Goal: Task Accomplishment & Management: Manage account settings

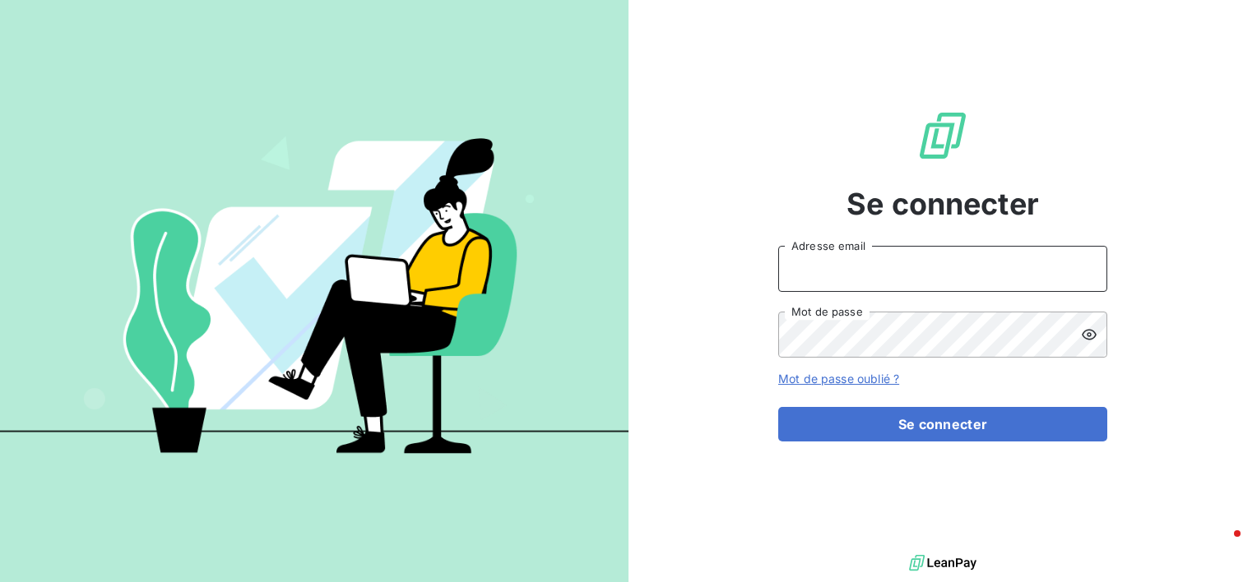
type input "[EMAIL_ADDRESS][DOMAIN_NAME]"
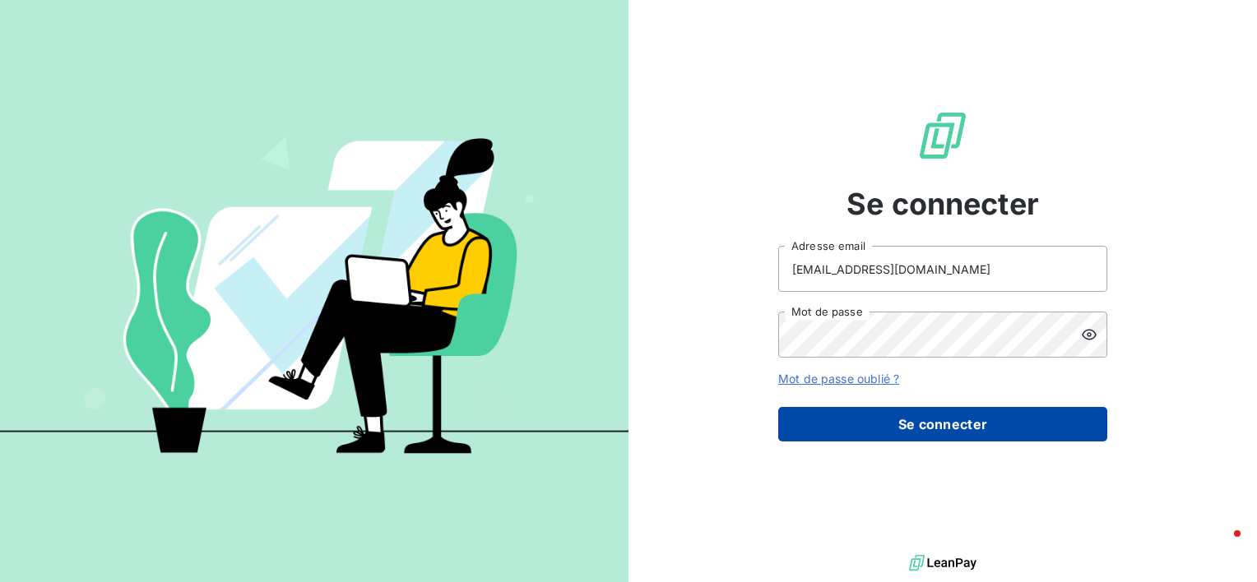
click at [939, 429] on button "Se connecter" at bounding box center [942, 424] width 329 height 35
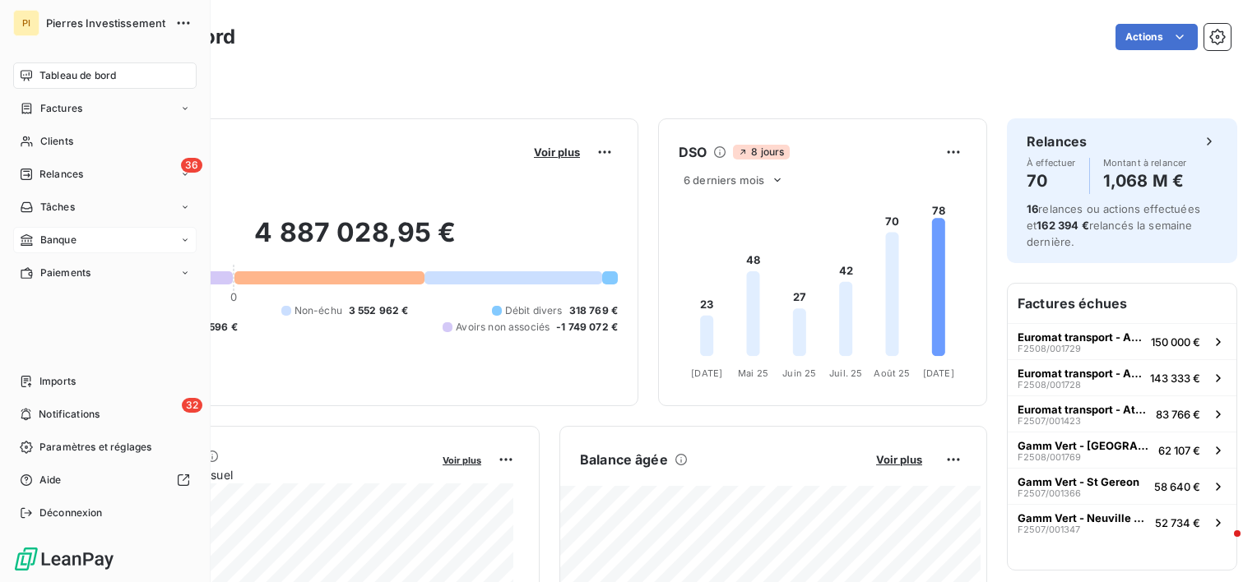
click at [51, 244] on span "Banque" at bounding box center [58, 240] width 36 height 15
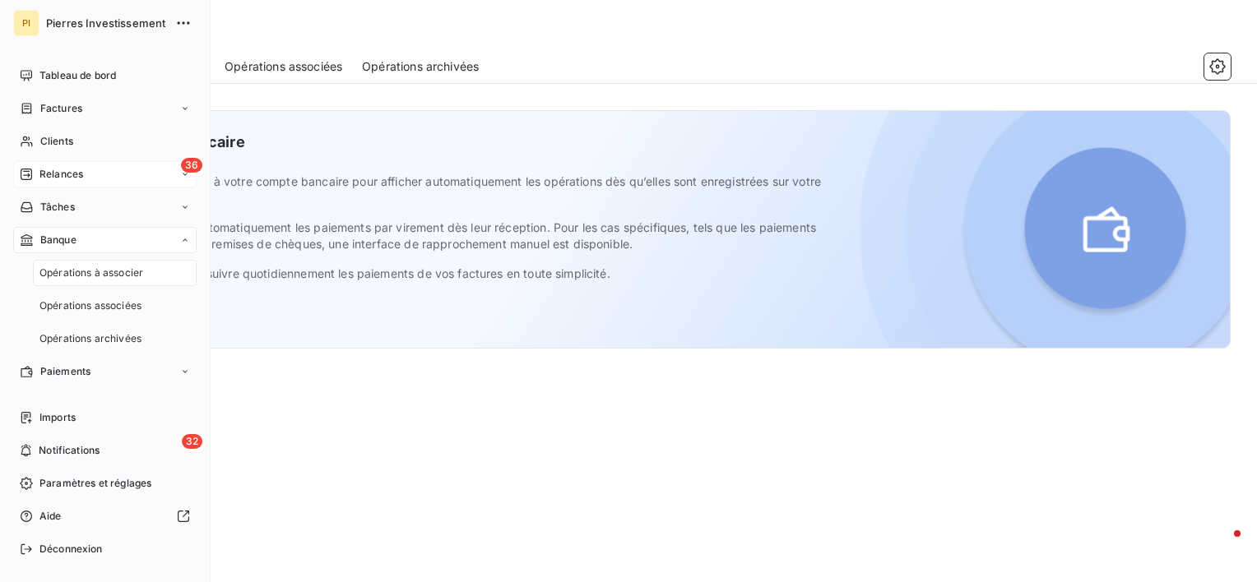
click at [68, 172] on span "Relances" at bounding box center [61, 174] width 44 height 15
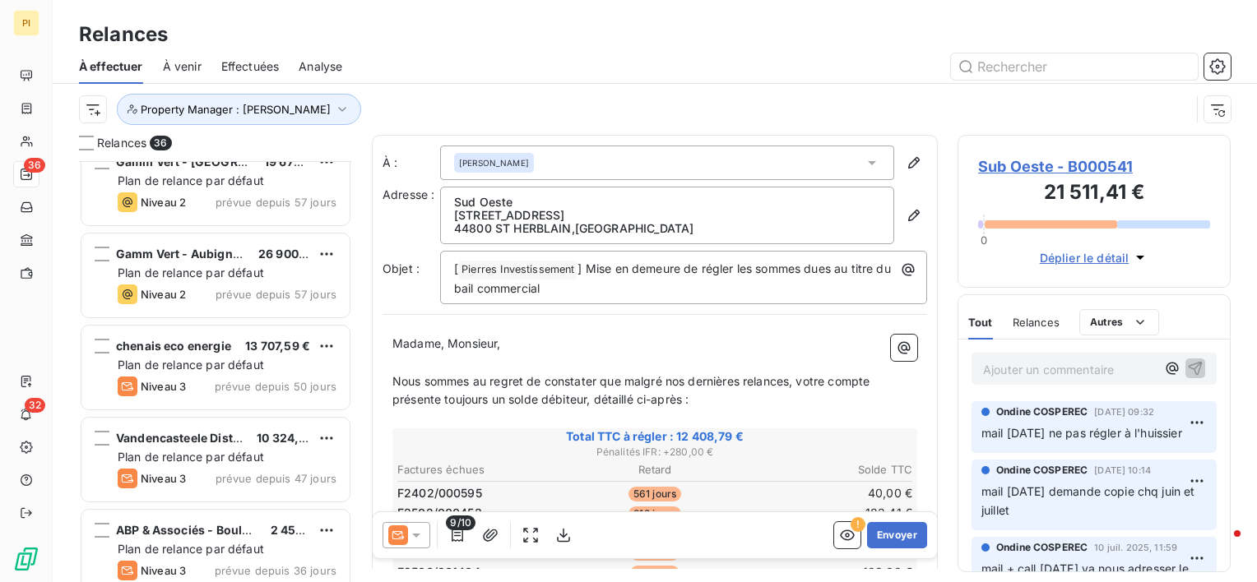
scroll to position [2896, 0]
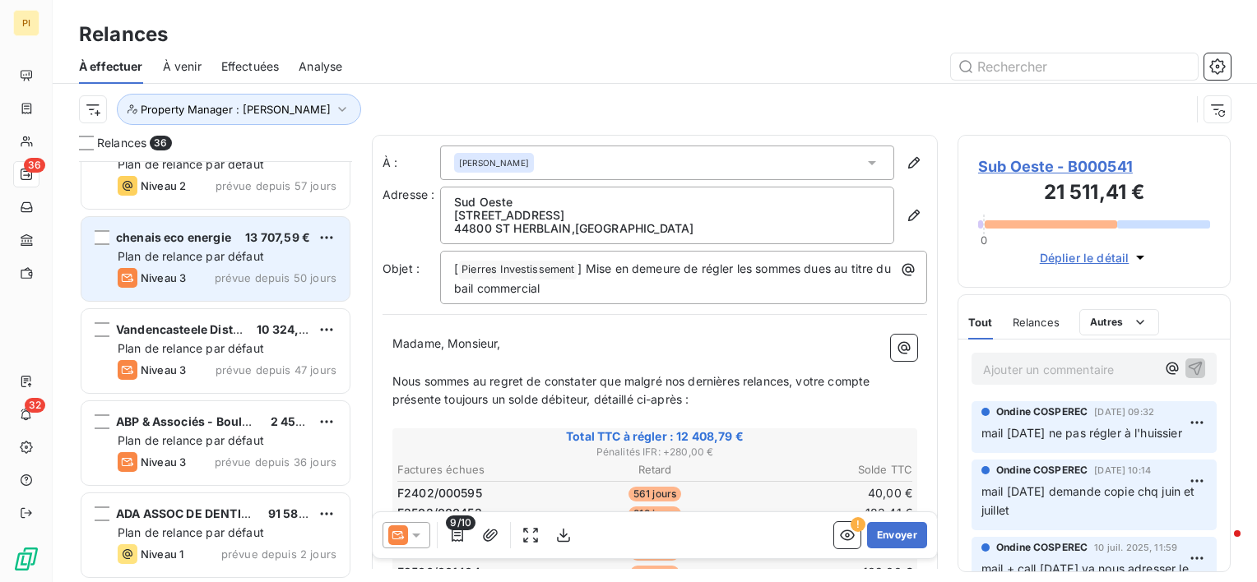
drag, startPoint x: 267, startPoint y: 283, endPoint x: 299, endPoint y: 279, distance: 33.2
click at [277, 281] on span "prévue depuis 50 jours" at bounding box center [276, 278] width 122 height 13
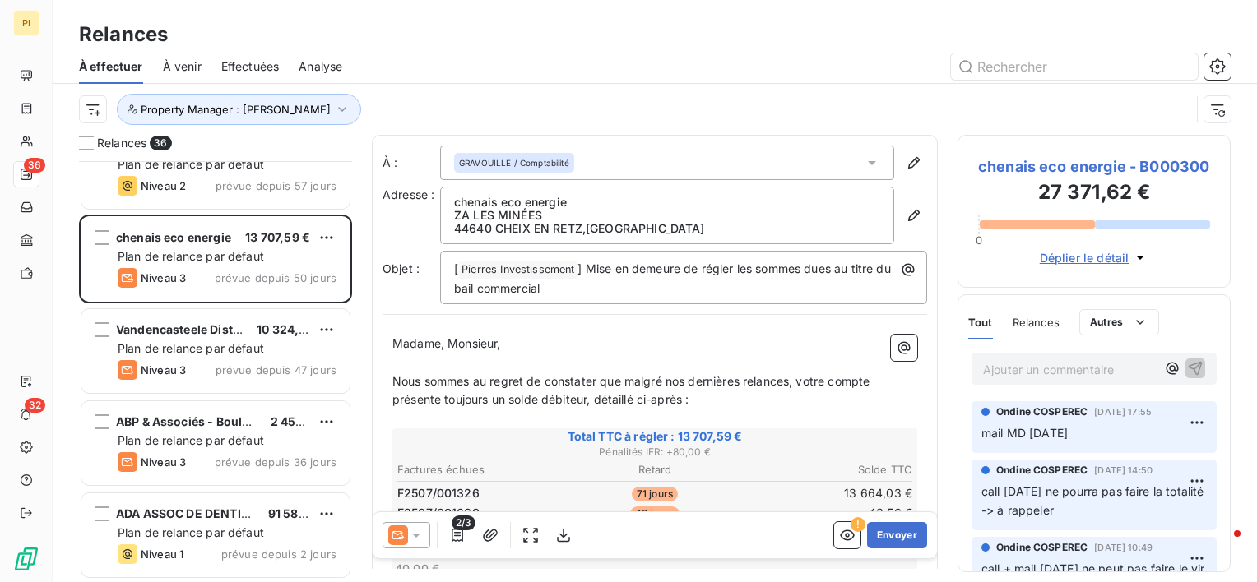
click at [1040, 370] on p "Ajouter un commentaire ﻿" at bounding box center [1069, 370] width 173 height 21
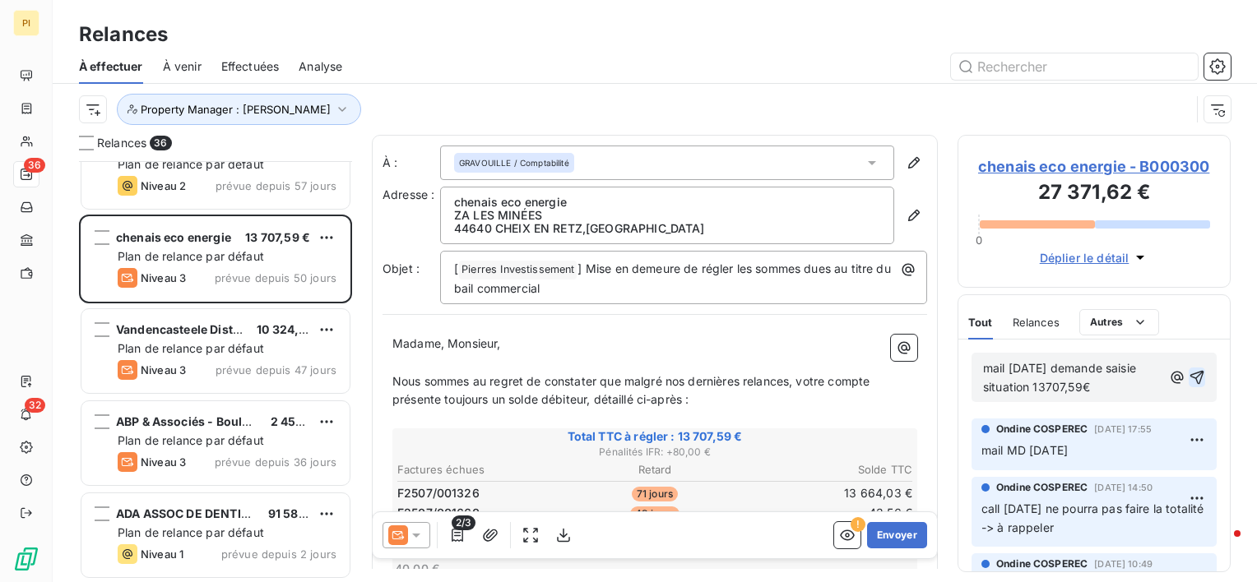
click at [1189, 378] on icon "button" at bounding box center [1197, 377] width 16 height 16
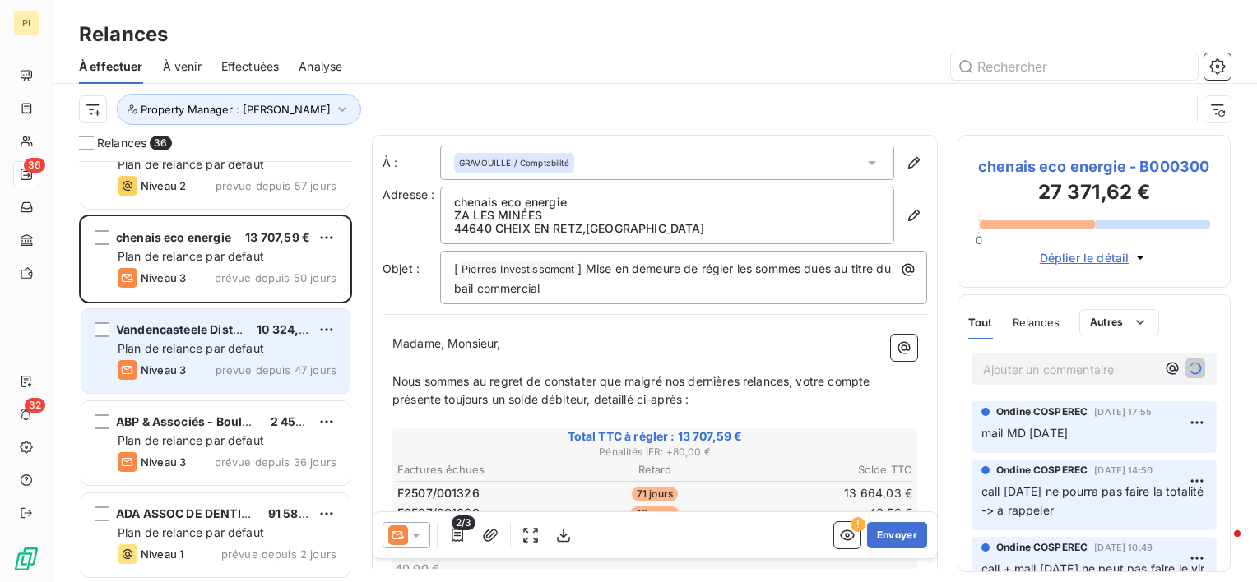
click at [180, 353] on span "Plan de relance par défaut" at bounding box center [191, 348] width 146 height 14
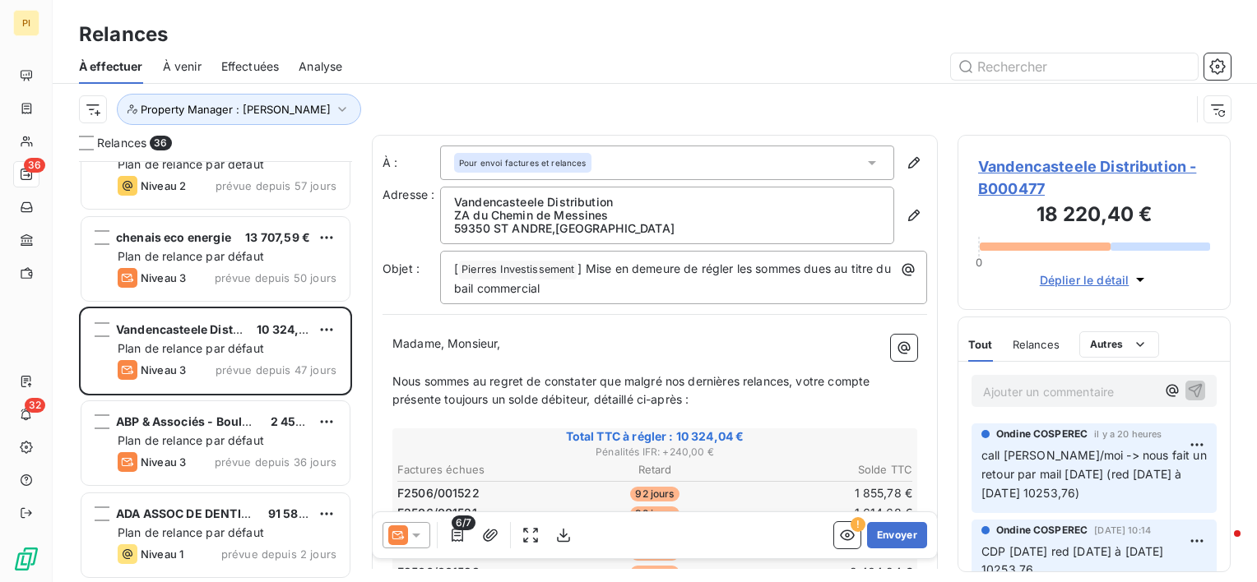
drag, startPoint x: 204, startPoint y: 444, endPoint x: 349, endPoint y: 395, distance: 153.0
click at [206, 443] on span "Plan de relance par défaut" at bounding box center [191, 441] width 146 height 14
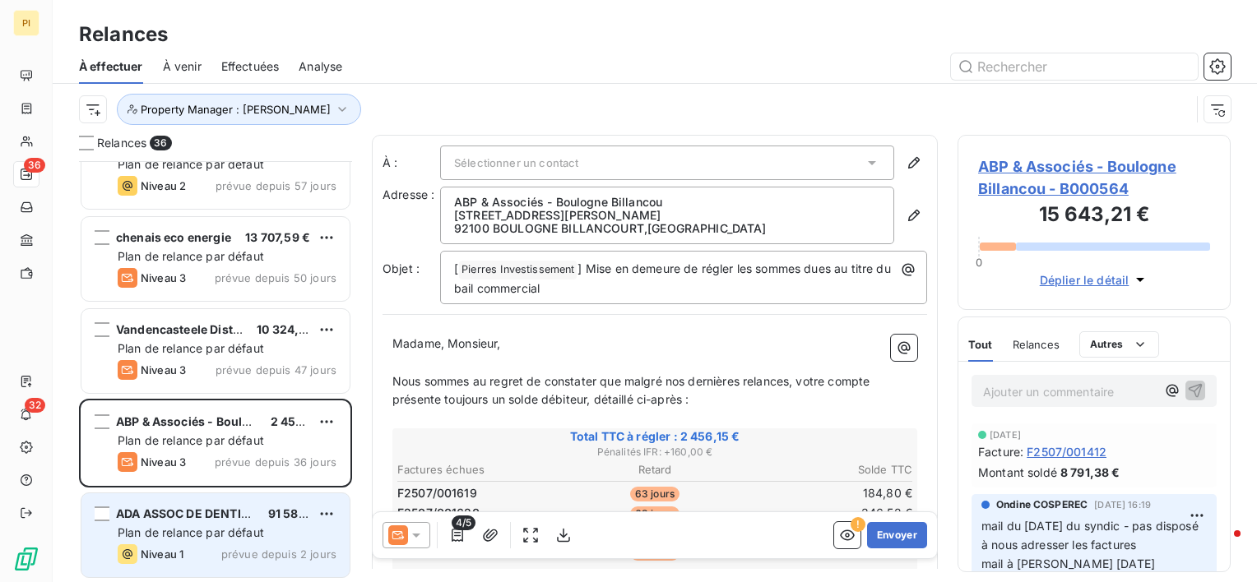
click at [194, 508] on span "ADA ASSOC DE DENTISTERIE AVANCEE" at bounding box center [228, 514] width 225 height 14
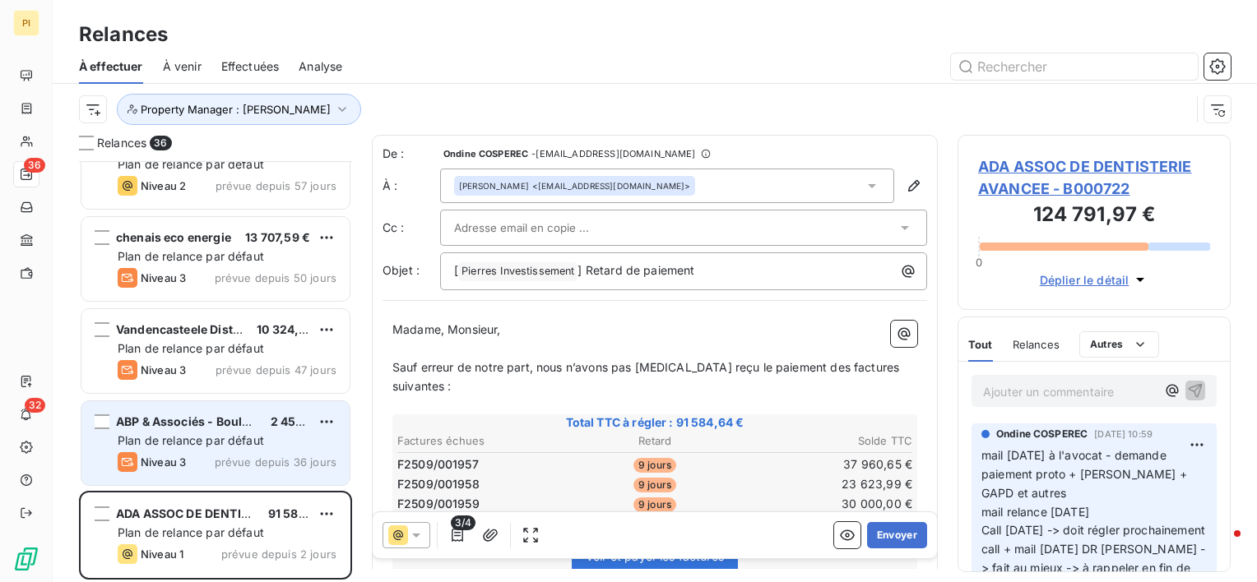
click at [258, 441] on span "Plan de relance par défaut" at bounding box center [191, 441] width 146 height 14
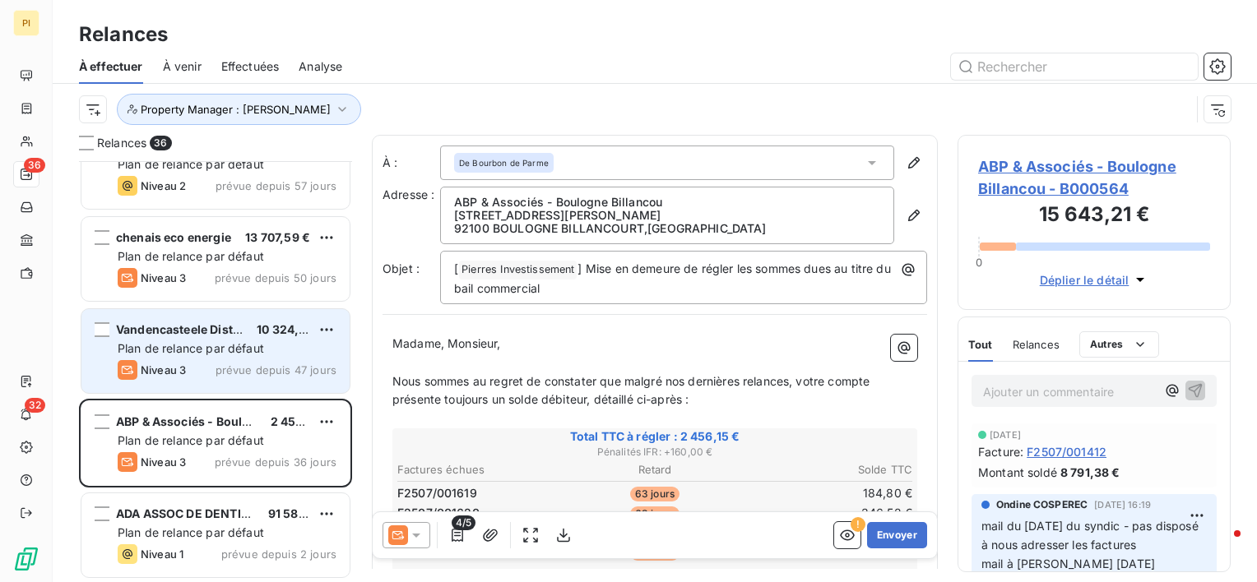
click at [267, 364] on span "prévue depuis 47 jours" at bounding box center [276, 370] width 121 height 13
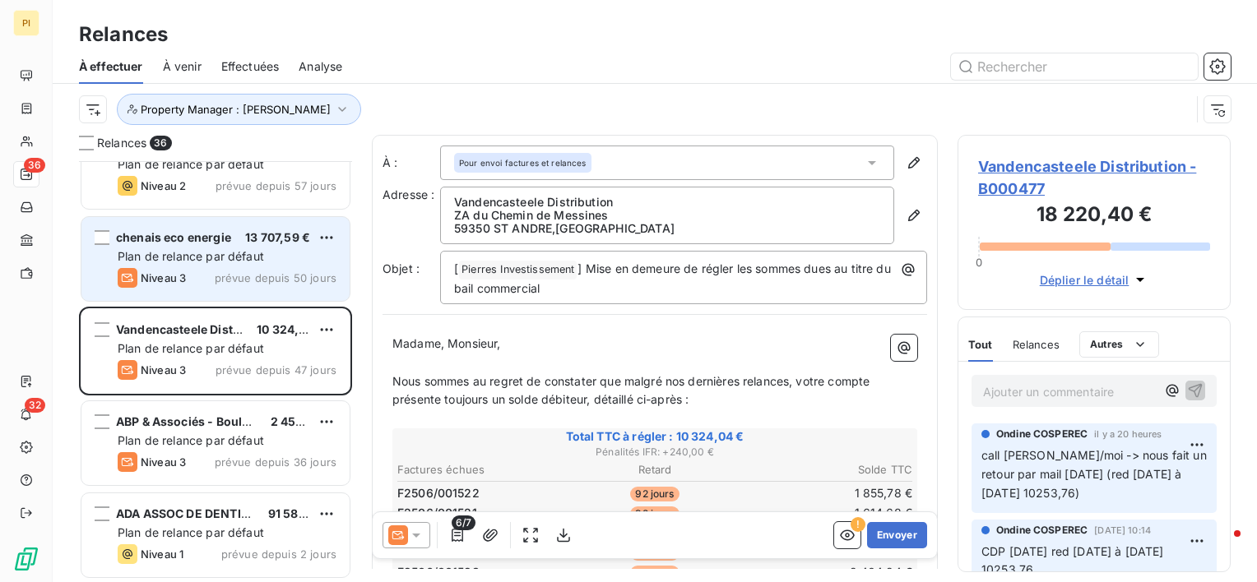
click at [281, 276] on span "prévue depuis 50 jours" at bounding box center [276, 278] width 122 height 13
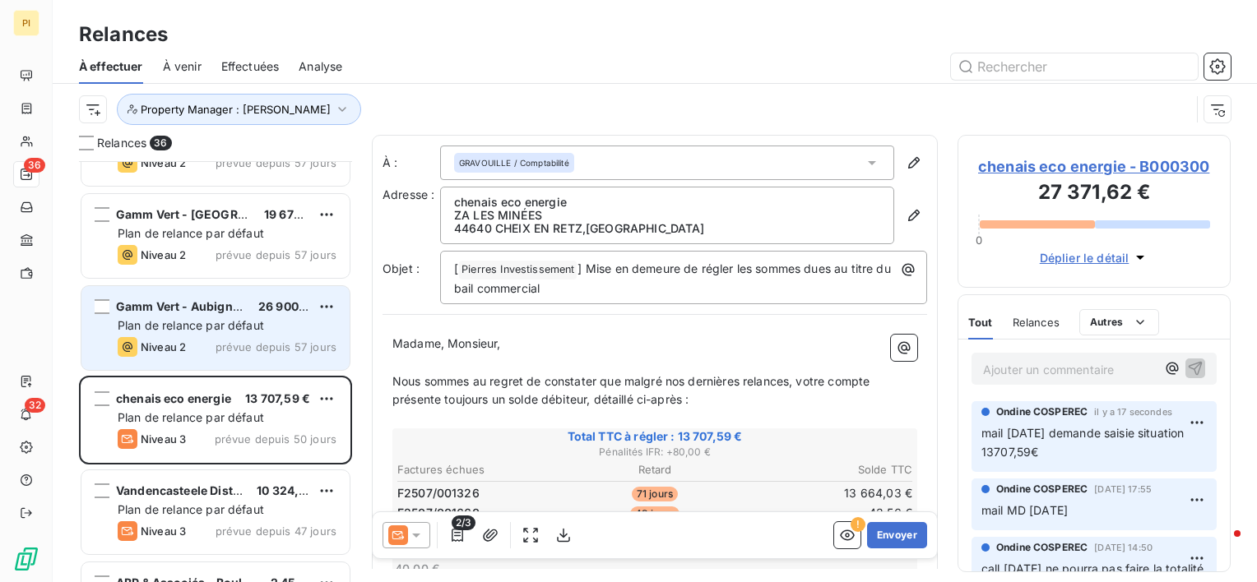
scroll to position [2731, 0]
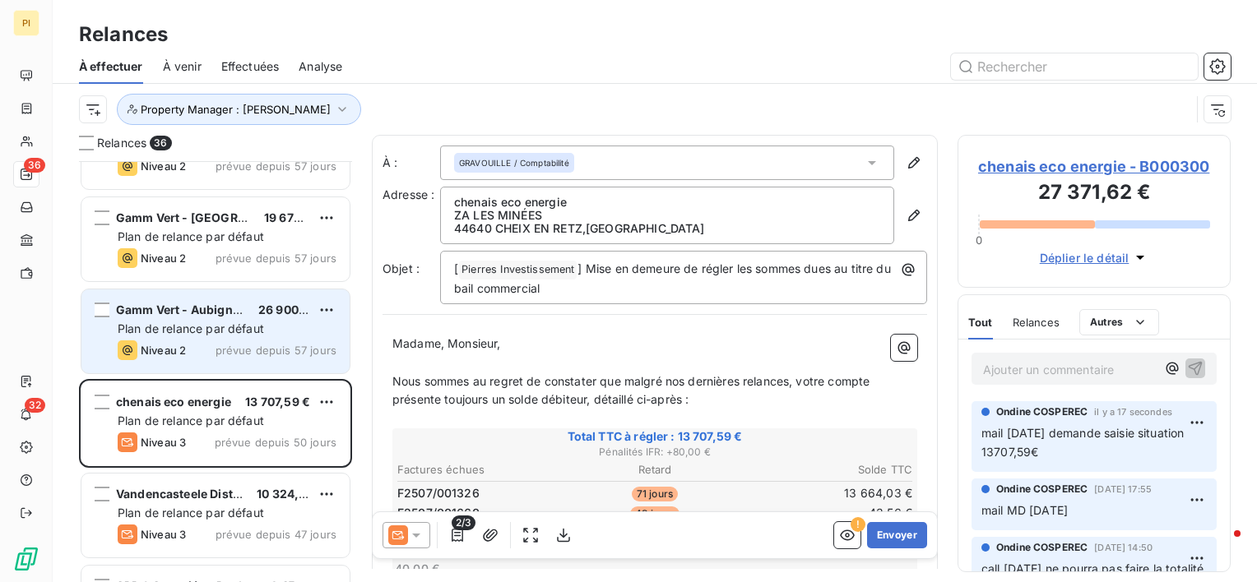
click at [253, 332] on span "Plan de relance par défaut" at bounding box center [191, 329] width 146 height 14
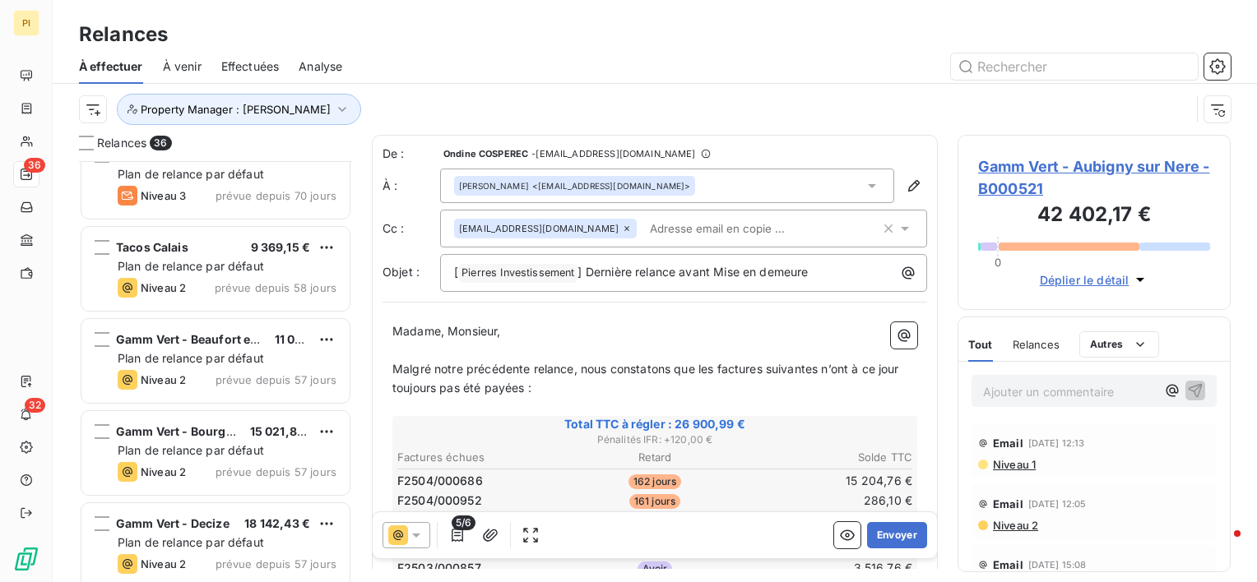
scroll to position [592, 0]
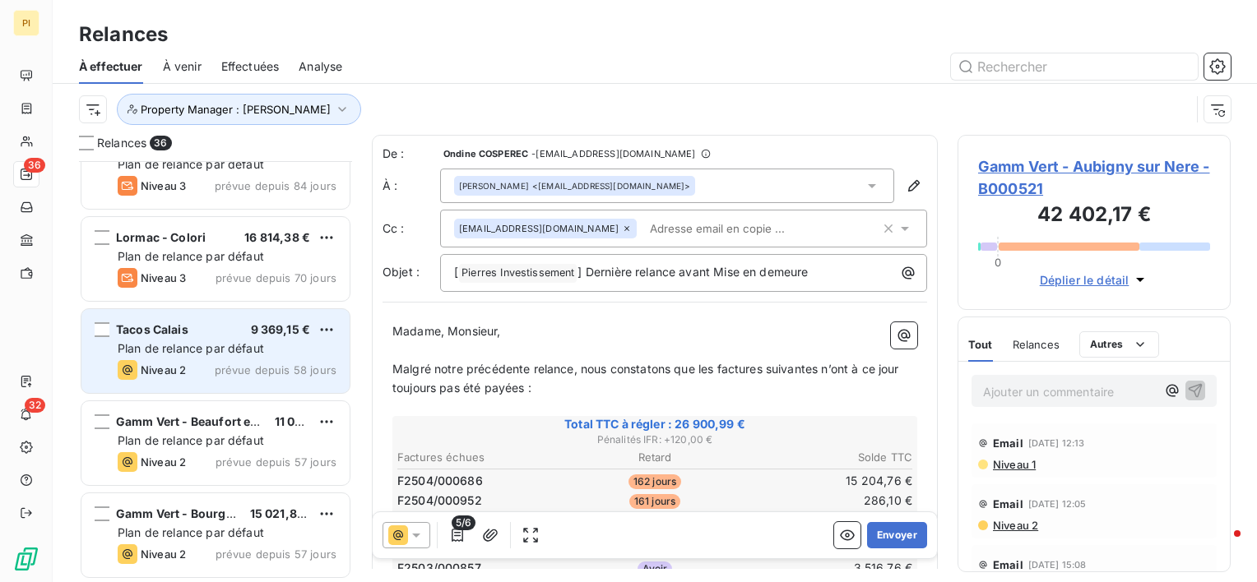
drag, startPoint x: 269, startPoint y: 316, endPoint x: 339, endPoint y: 276, distance: 80.3
click at [269, 316] on div "Tacos Calais 9 369,15 € Plan de relance par défaut Niveau 2 prévue depuis 58 jo…" at bounding box center [215, 351] width 268 height 84
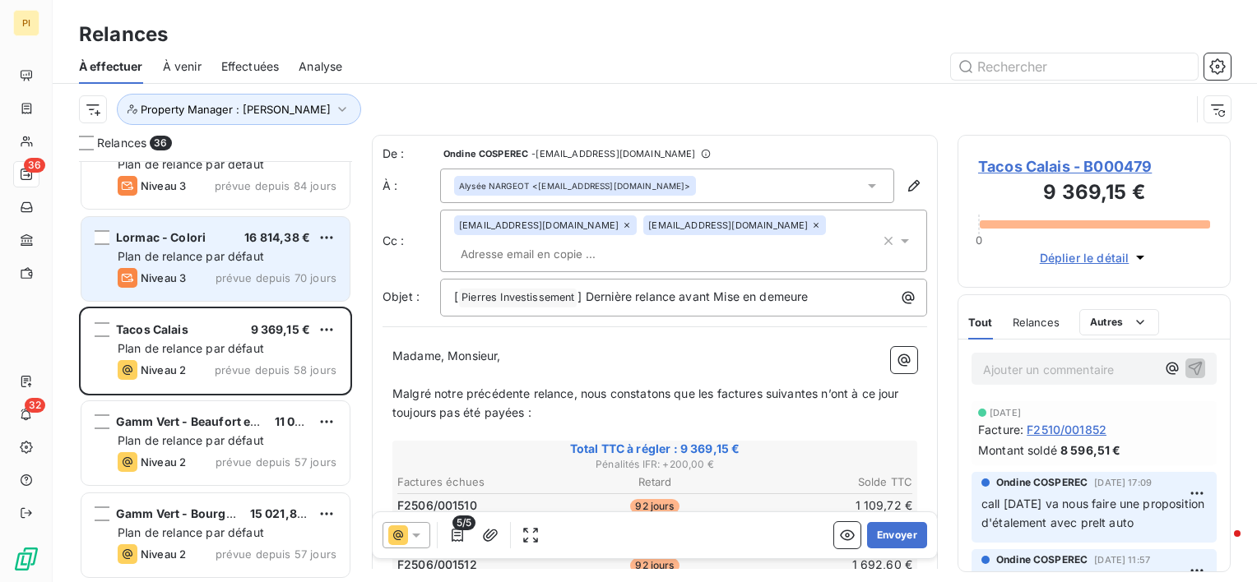
click at [263, 272] on span "prévue depuis 70 jours" at bounding box center [276, 278] width 121 height 13
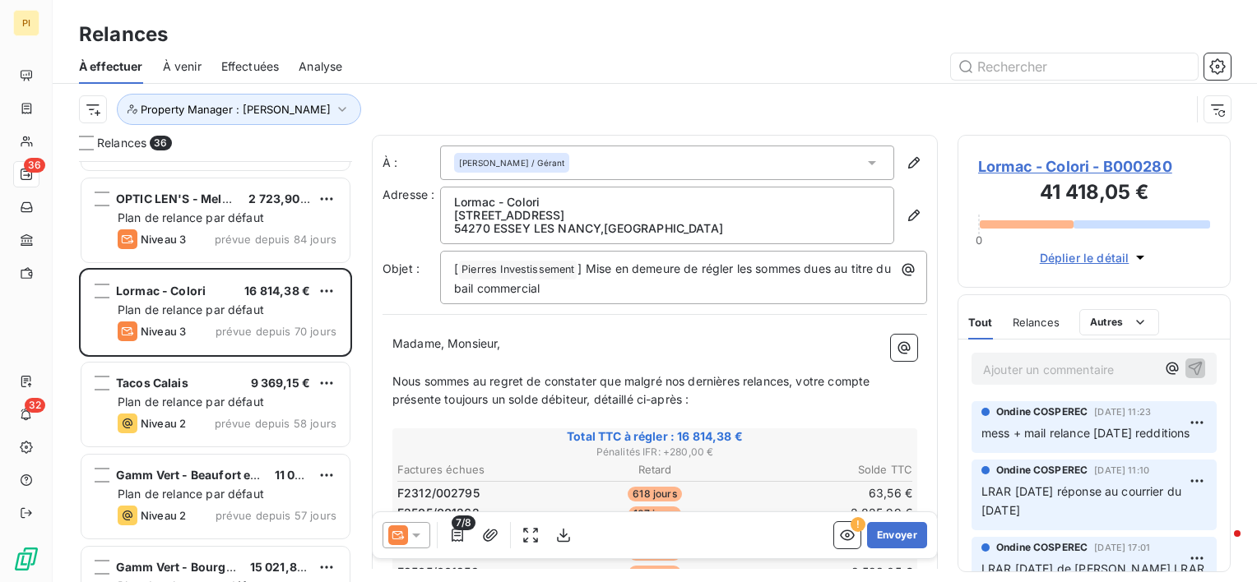
scroll to position [510, 0]
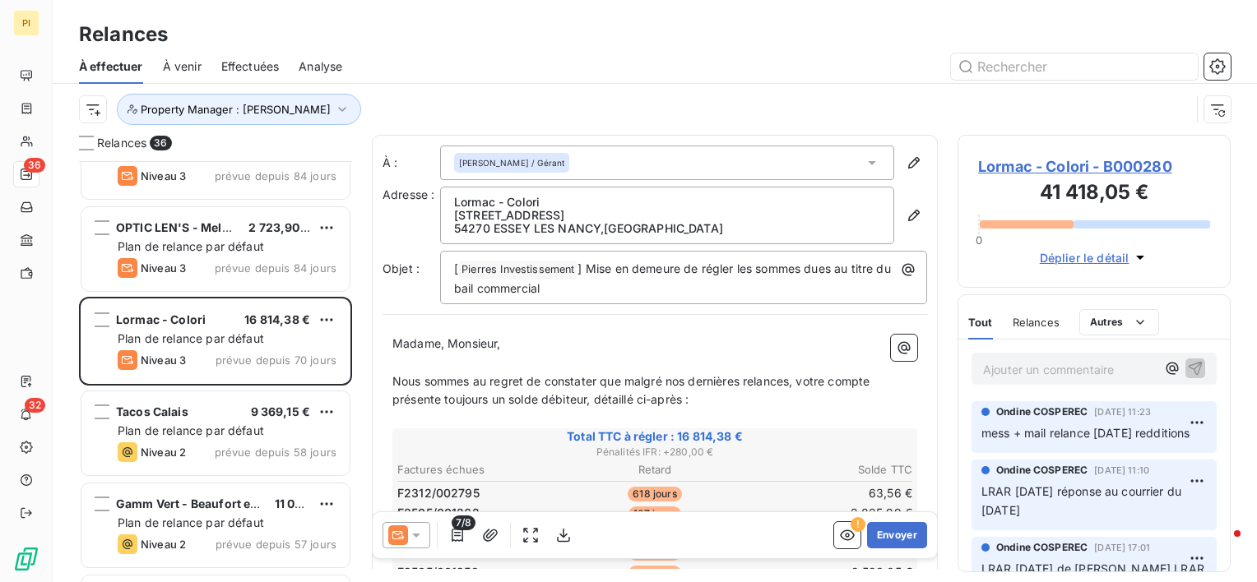
click at [1051, 369] on p "Ajouter un commentaire ﻿" at bounding box center [1069, 370] width 173 height 21
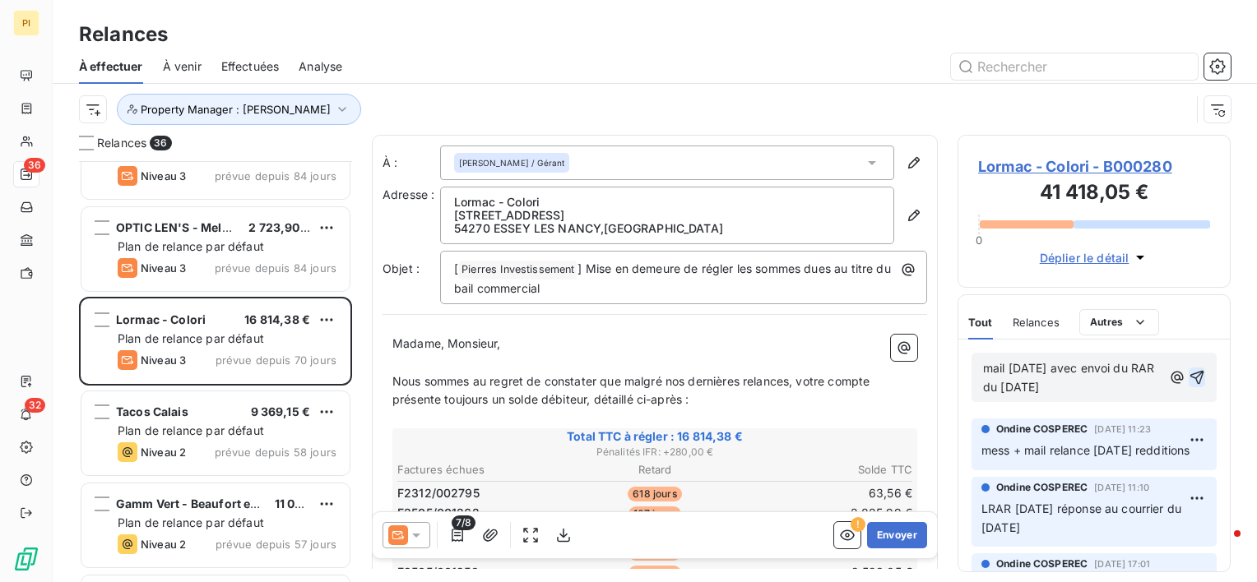
click at [1190, 376] on icon "button" at bounding box center [1197, 378] width 14 height 14
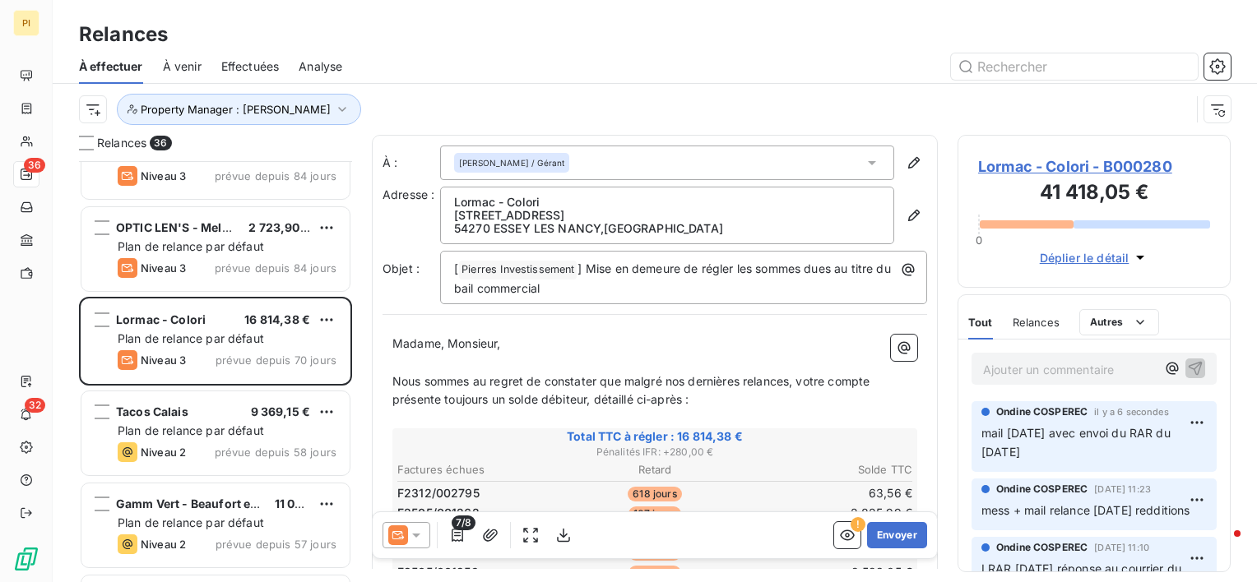
drag, startPoint x: 984, startPoint y: 432, endPoint x: 1045, endPoint y: 461, distance: 67.3
click at [1045, 461] on p "mail [DATE] avec envoi du RAR du [DATE]" at bounding box center [1094, 444] width 225 height 38
copy span "mail [DATE] avec envoi du RAR du [DATE]"
click at [1042, 362] on p "Ajouter un commentaire ﻿" at bounding box center [1069, 370] width 173 height 21
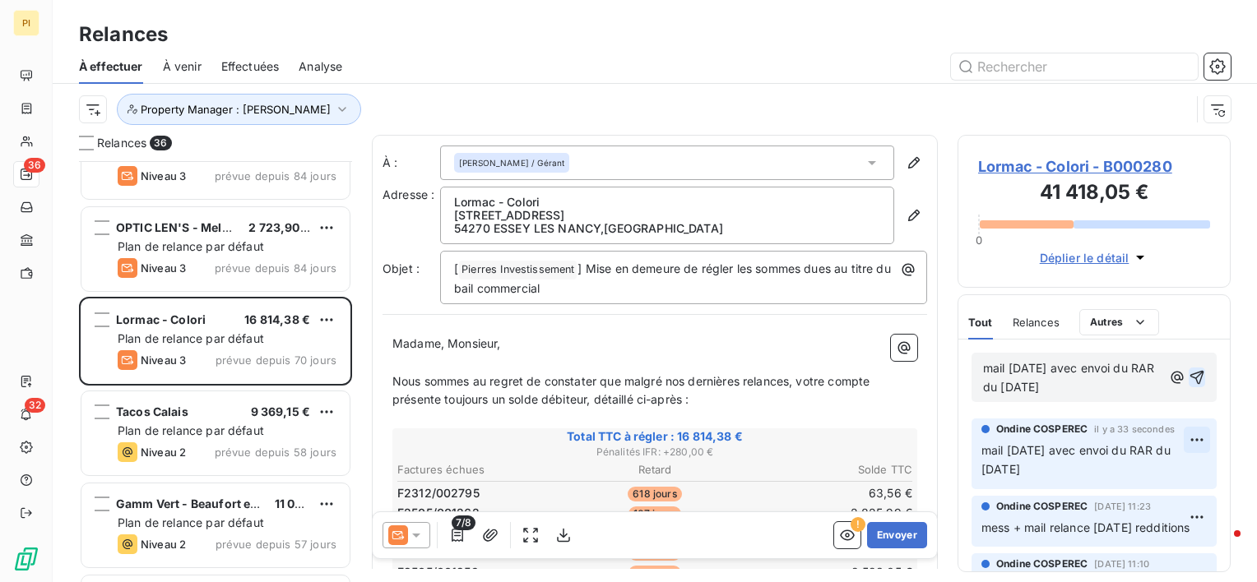
click at [1181, 438] on html "PI 36 32 Relances À effectuer À venir Effectuées Analyse Property Manager : [PE…" at bounding box center [628, 291] width 1257 height 582
click at [1138, 506] on div "Supprimer" at bounding box center [1145, 505] width 92 height 26
click at [1005, 368] on span "mail [DATE] avec envoi du RAR du [DATE]" at bounding box center [1070, 377] width 175 height 33
click at [1189, 377] on icon "button" at bounding box center [1197, 377] width 16 height 16
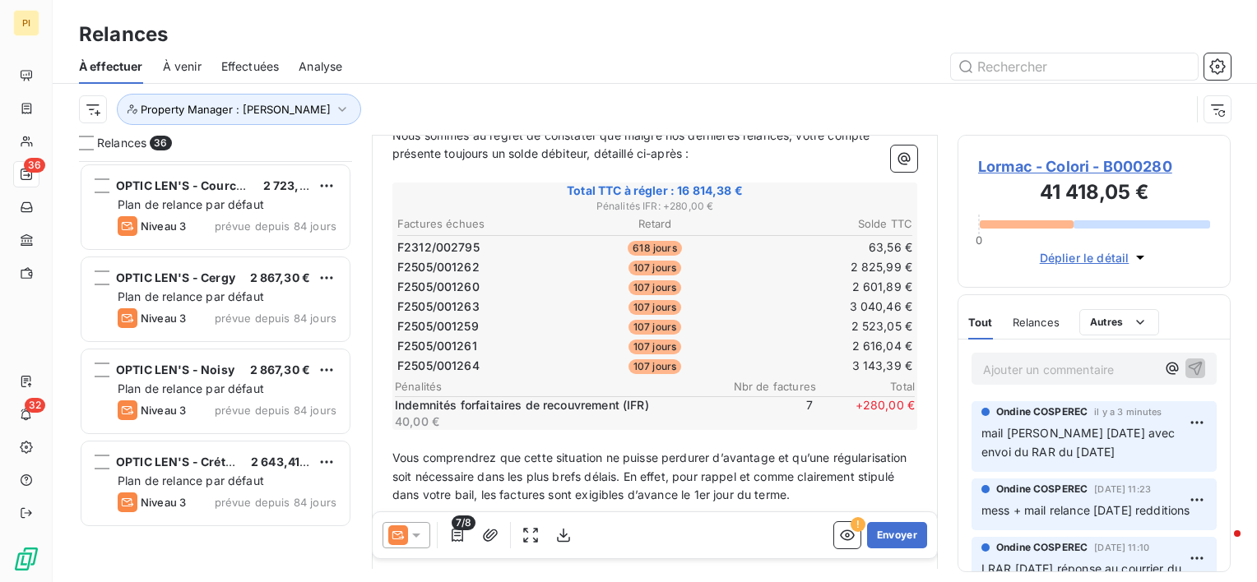
scroll to position [0, 0]
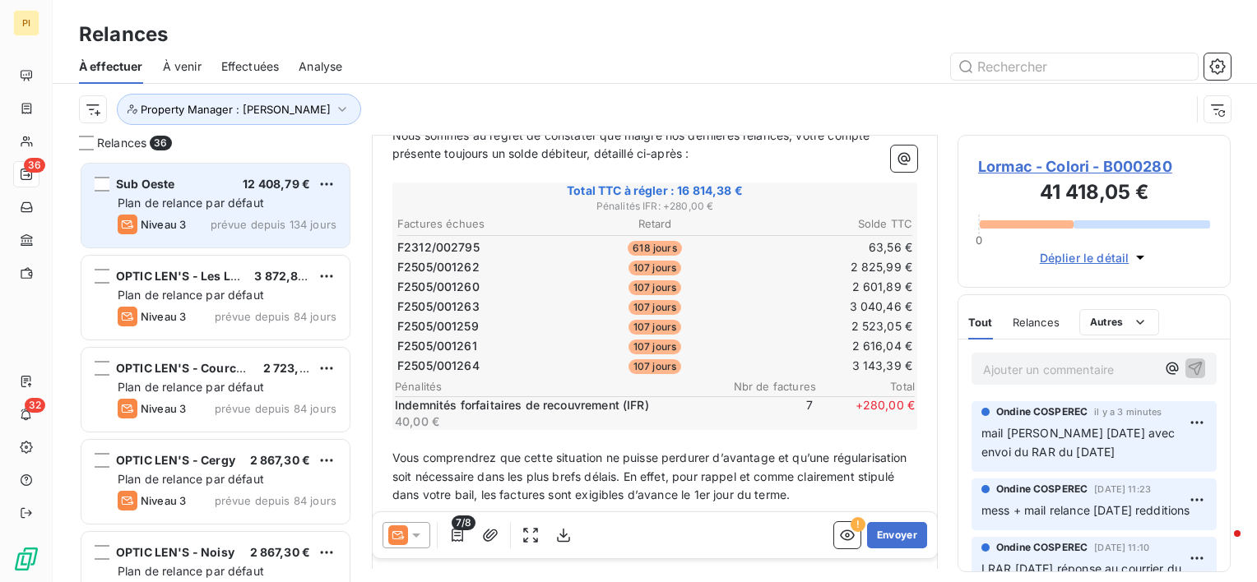
click at [257, 200] on span "Plan de relance par défaut" at bounding box center [191, 203] width 146 height 14
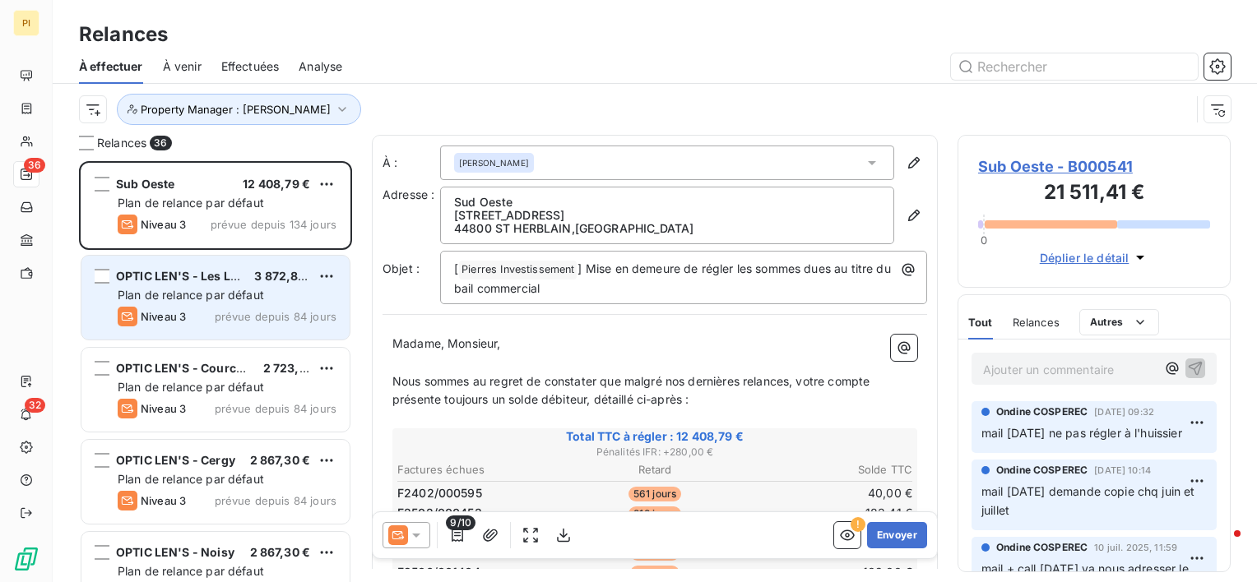
click at [227, 313] on span "prévue depuis 84 jours" at bounding box center [276, 316] width 122 height 13
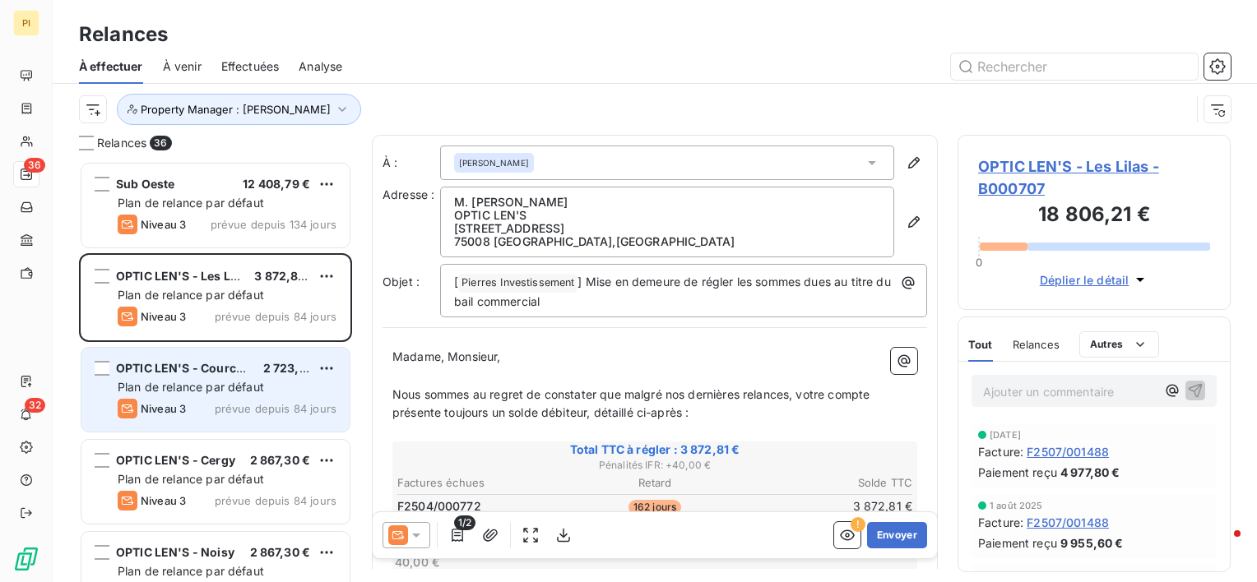
drag, startPoint x: 211, startPoint y: 389, endPoint x: 229, endPoint y: 411, distance: 28.1
click at [214, 391] on span "Plan de relance par défaut" at bounding box center [191, 387] width 146 height 14
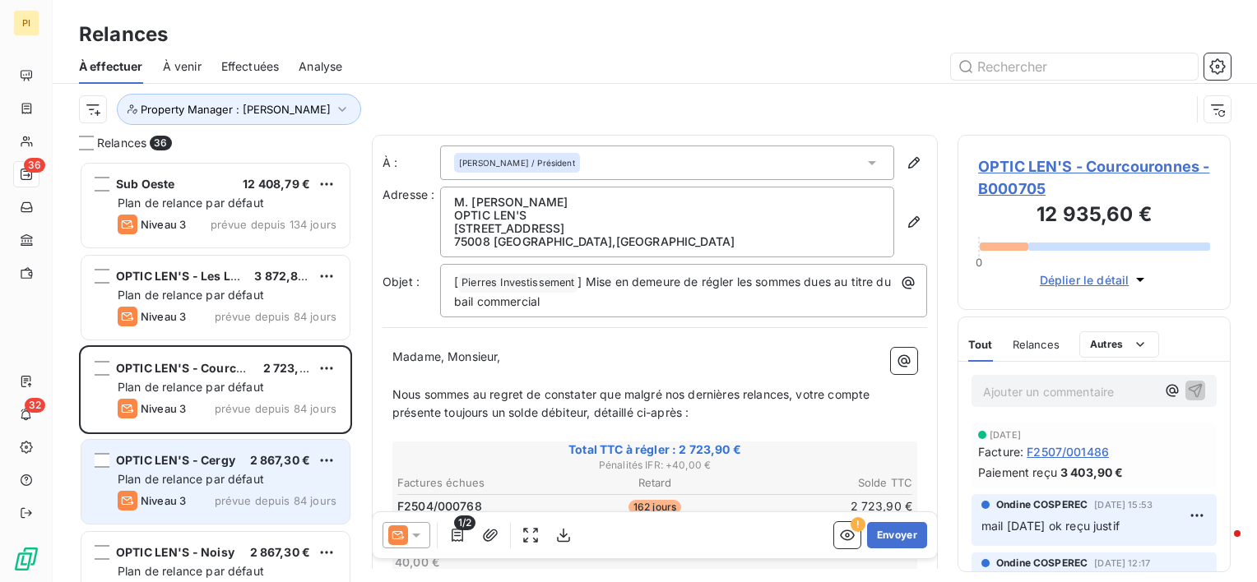
click at [204, 463] on span "OPTIC LEN'S - Cergy" at bounding box center [175, 460] width 119 height 14
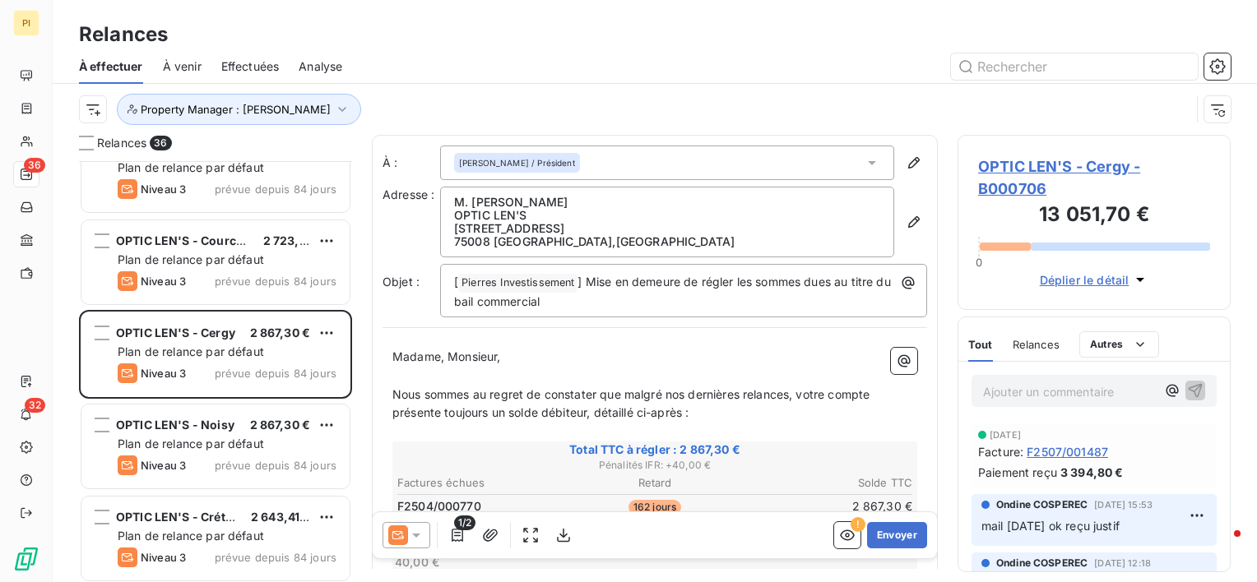
scroll to position [165, 0]
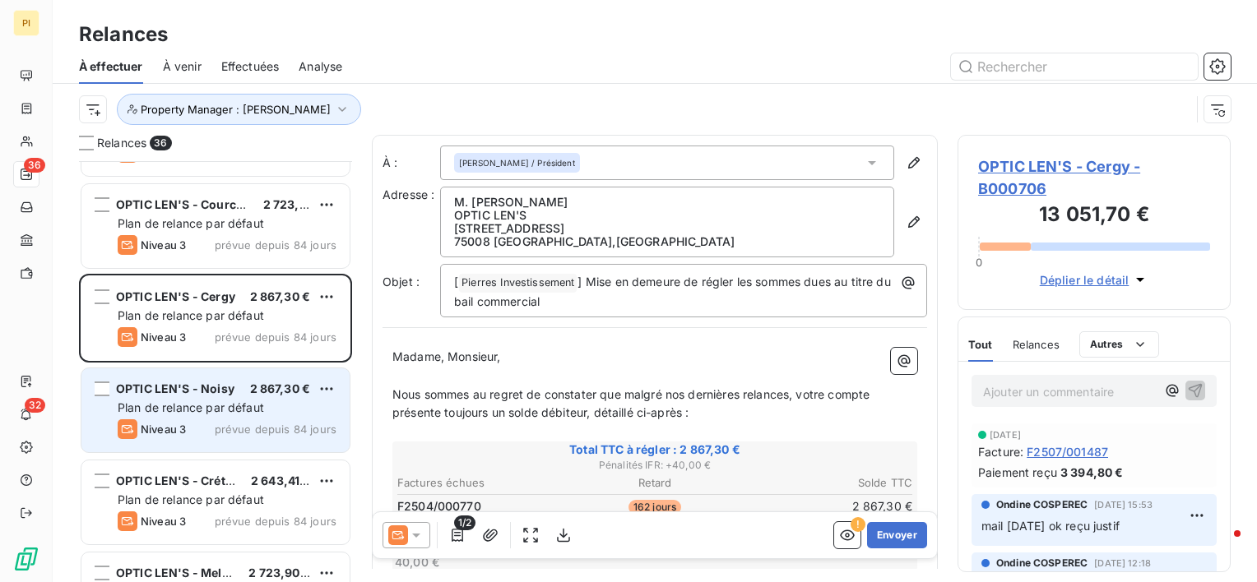
click at [247, 425] on span "prévue depuis 84 jours" at bounding box center [276, 429] width 122 height 13
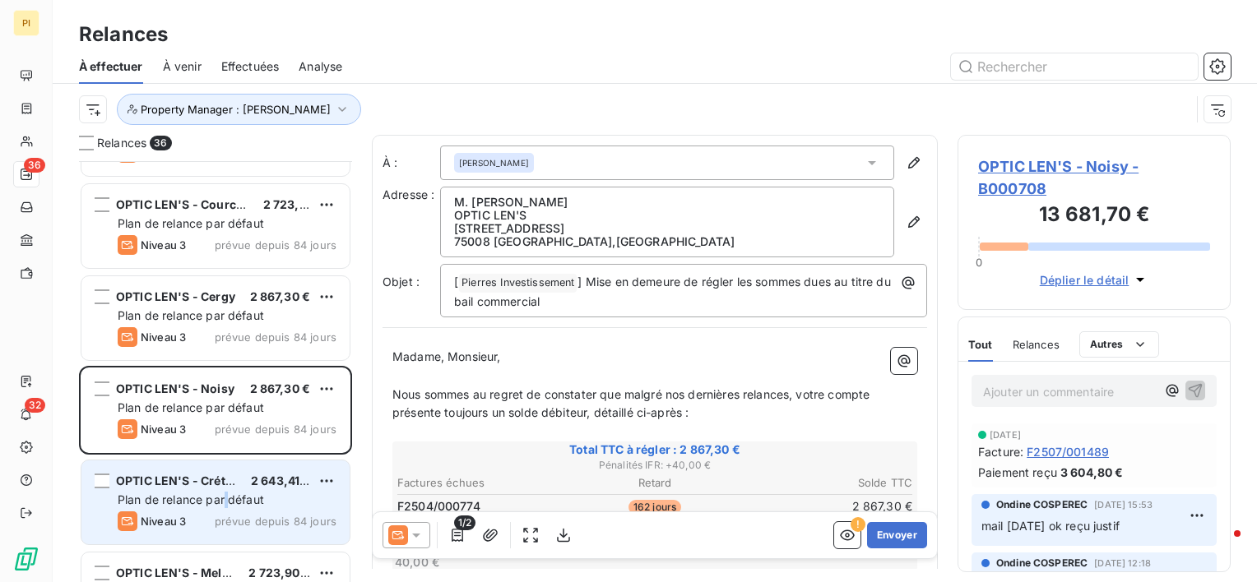
drag, startPoint x: 225, startPoint y: 495, endPoint x: 250, endPoint y: 479, distance: 30.4
click at [230, 494] on span "Plan de relance par défaut" at bounding box center [191, 500] width 146 height 14
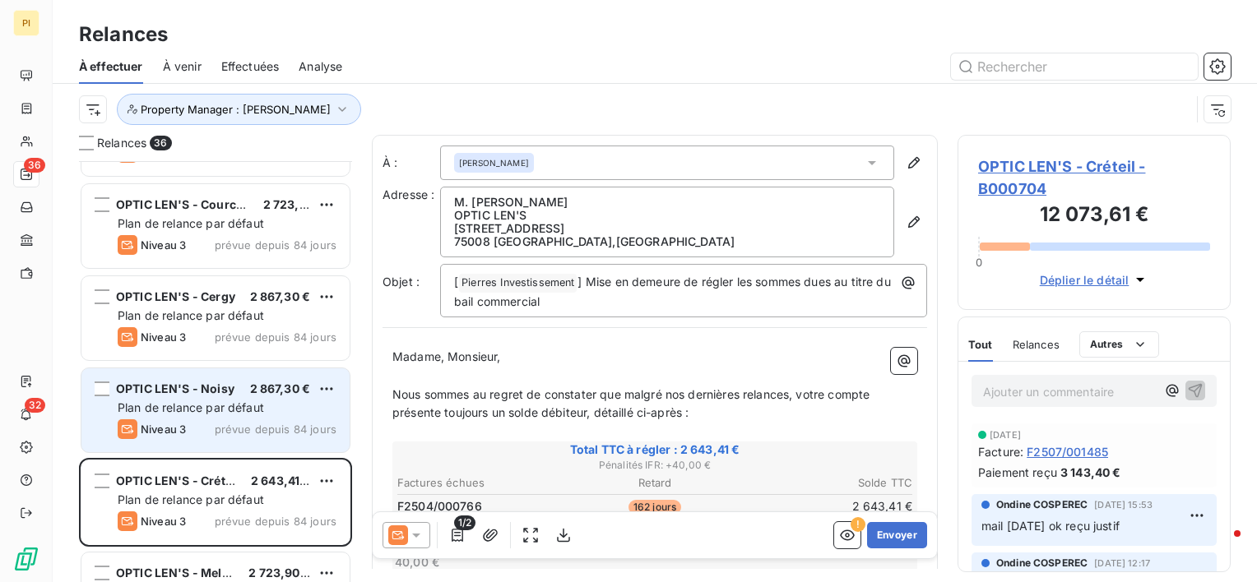
click at [247, 401] on span "Plan de relance par défaut" at bounding box center [191, 408] width 146 height 14
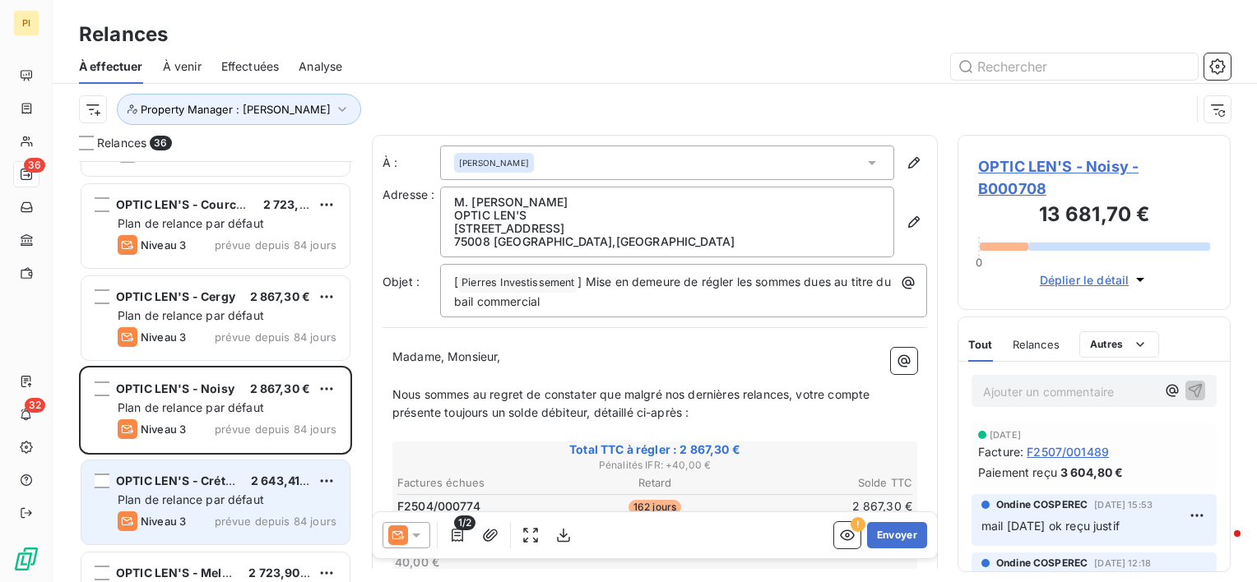
drag, startPoint x: 235, startPoint y: 490, endPoint x: 256, endPoint y: 476, distance: 25.3
click at [236, 490] on div "OPTIC LEN'S - Créteil 2 643,41 € Plan de relance par défaut Niveau 3 prévue dep…" at bounding box center [215, 503] width 268 height 84
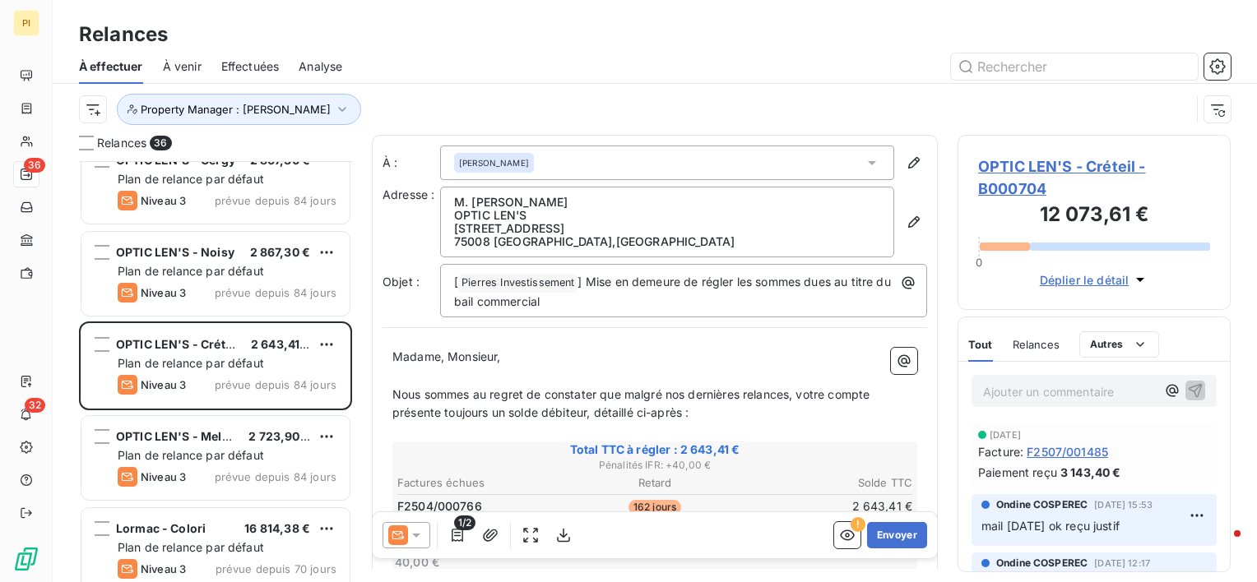
scroll to position [329, 0]
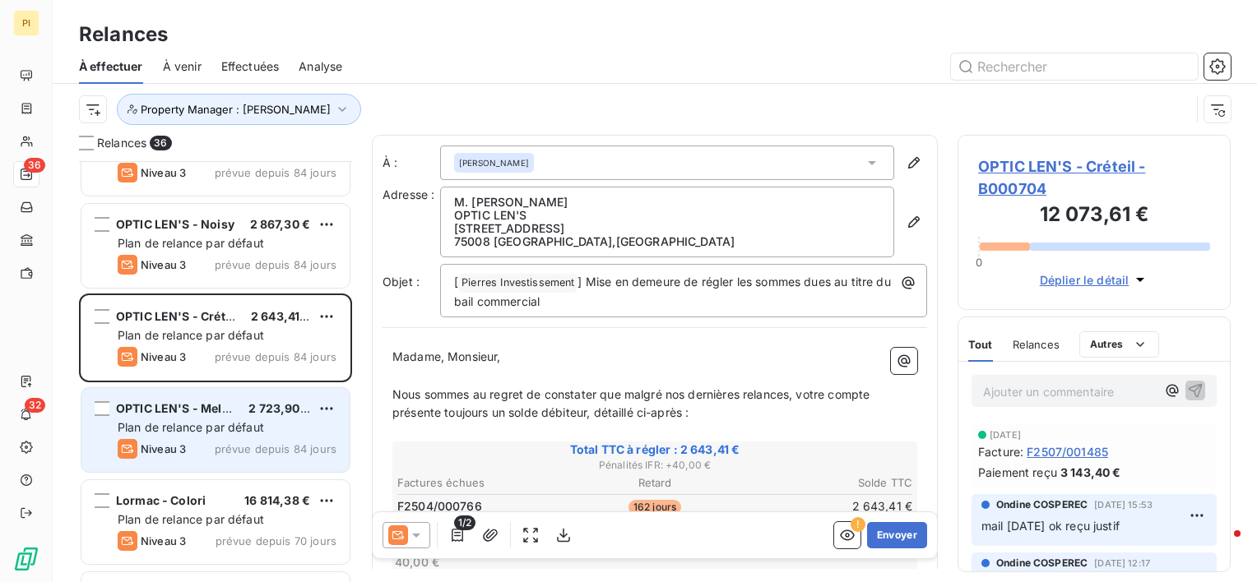
click at [253, 449] on span "prévue depuis 84 jours" at bounding box center [276, 449] width 122 height 13
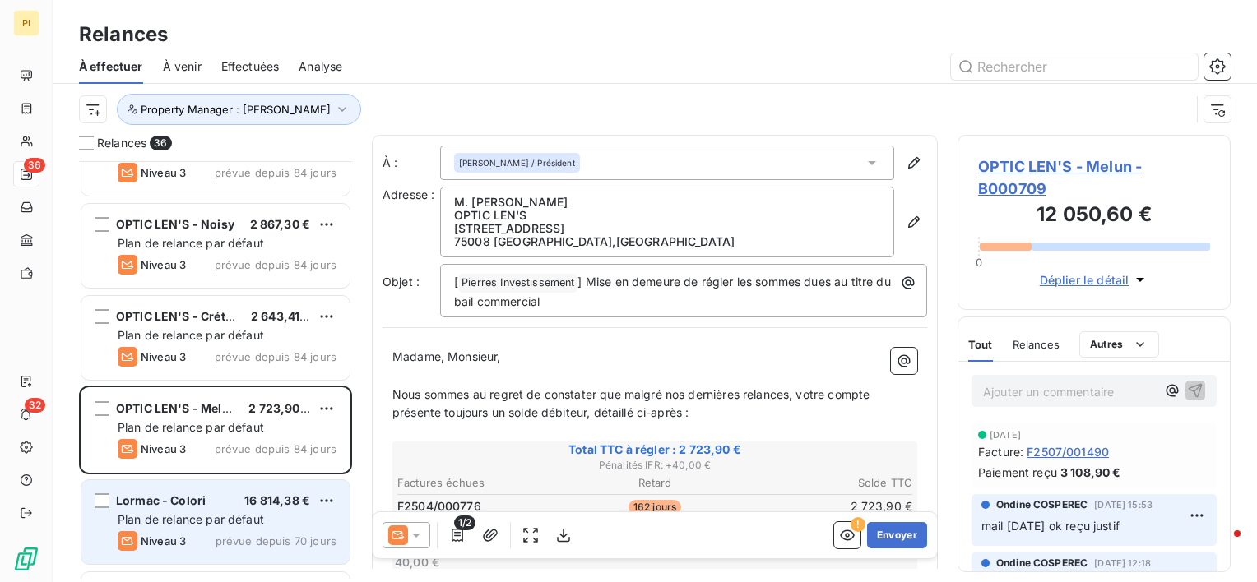
click at [242, 510] on div "Lormac - Colori 16 814,38 € Plan de relance par défaut Niveau 3 prévue depuis 7…" at bounding box center [215, 522] width 268 height 84
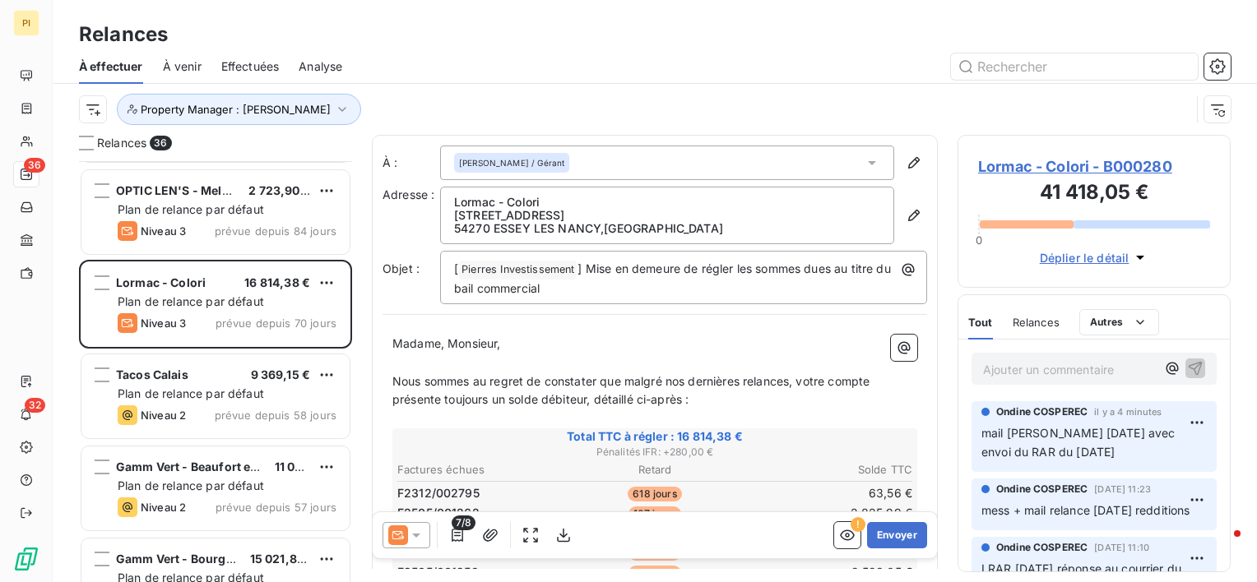
scroll to position [576, 0]
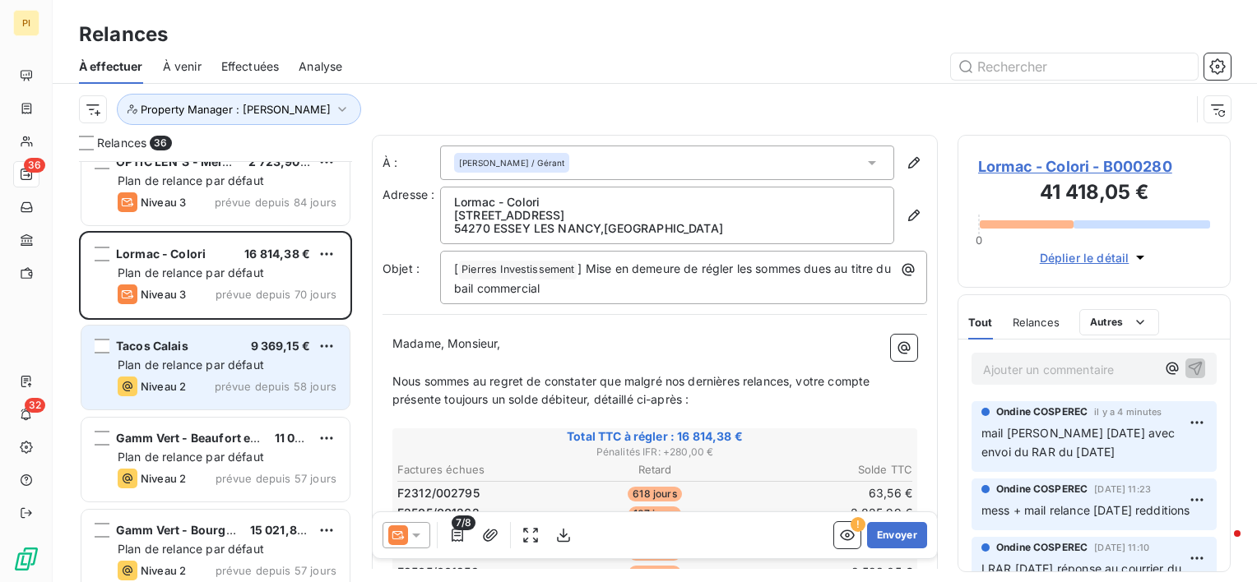
drag, startPoint x: 228, startPoint y: 378, endPoint x: 241, endPoint y: 379, distance: 13.2
click at [229, 380] on span "prévue depuis 58 jours" at bounding box center [276, 386] width 122 height 13
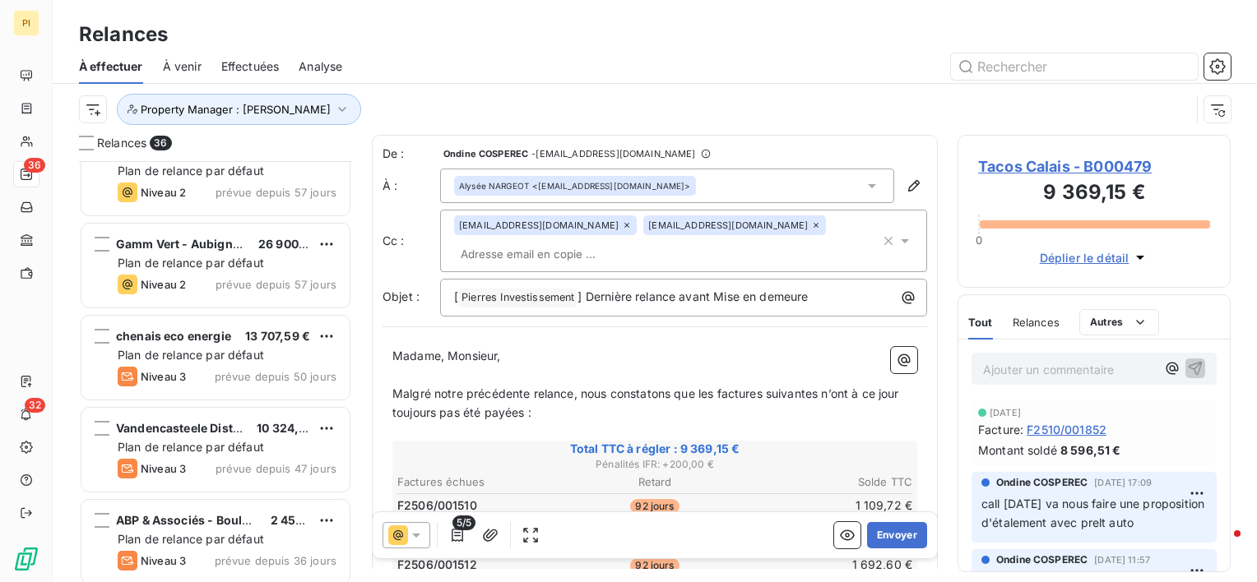
scroll to position [2896, 0]
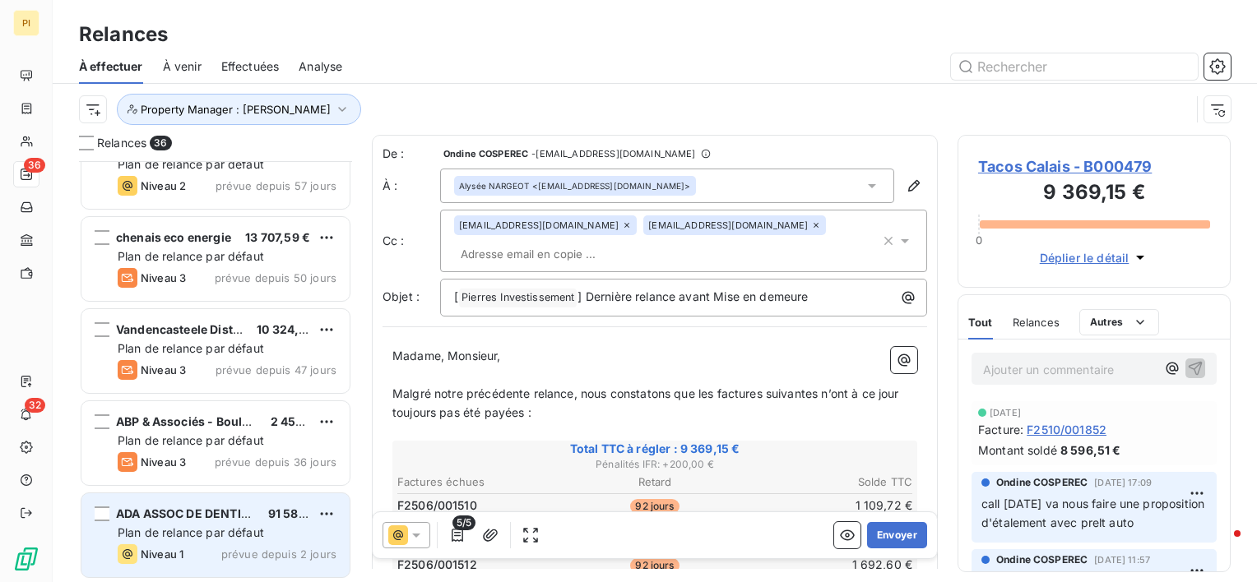
drag, startPoint x: 193, startPoint y: 516, endPoint x: 207, endPoint y: 494, distance: 25.6
click at [193, 518] on span "ADA ASSOC DE DENTISTERIE AVANCEE" at bounding box center [228, 514] width 225 height 14
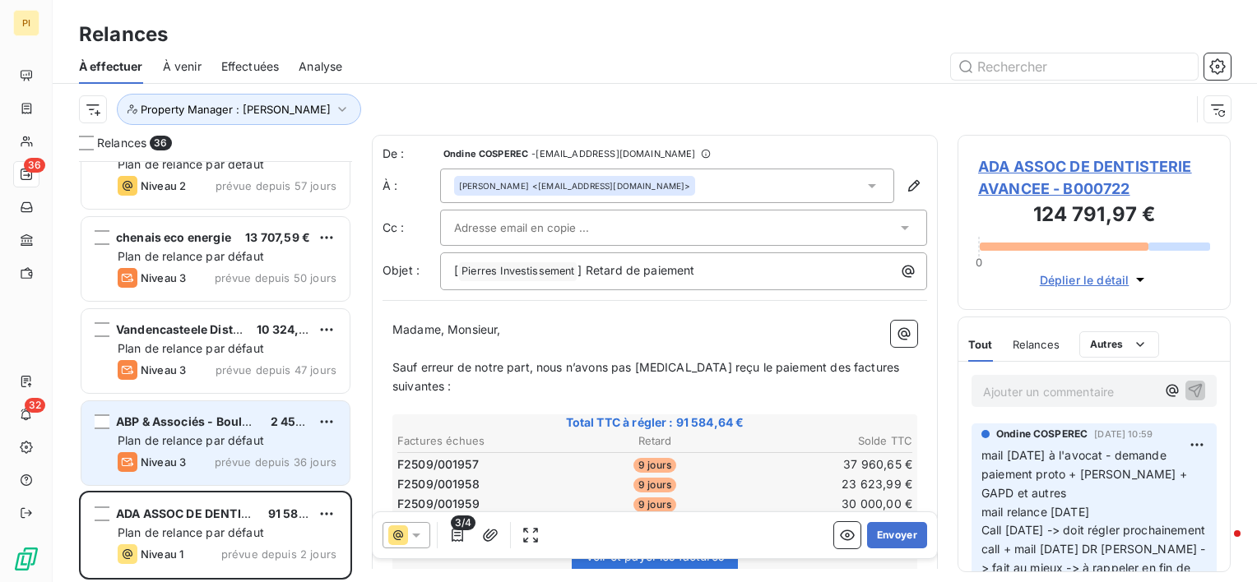
click at [195, 434] on span "Plan de relance par défaut" at bounding box center [191, 441] width 146 height 14
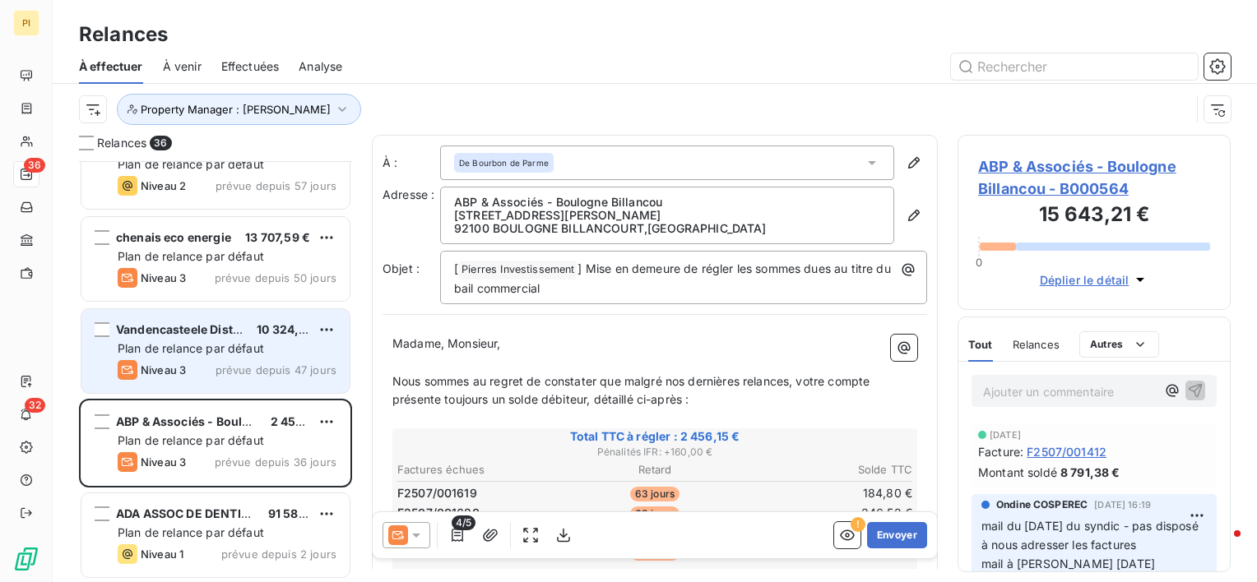
click at [248, 369] on span "prévue depuis 47 jours" at bounding box center [276, 370] width 121 height 13
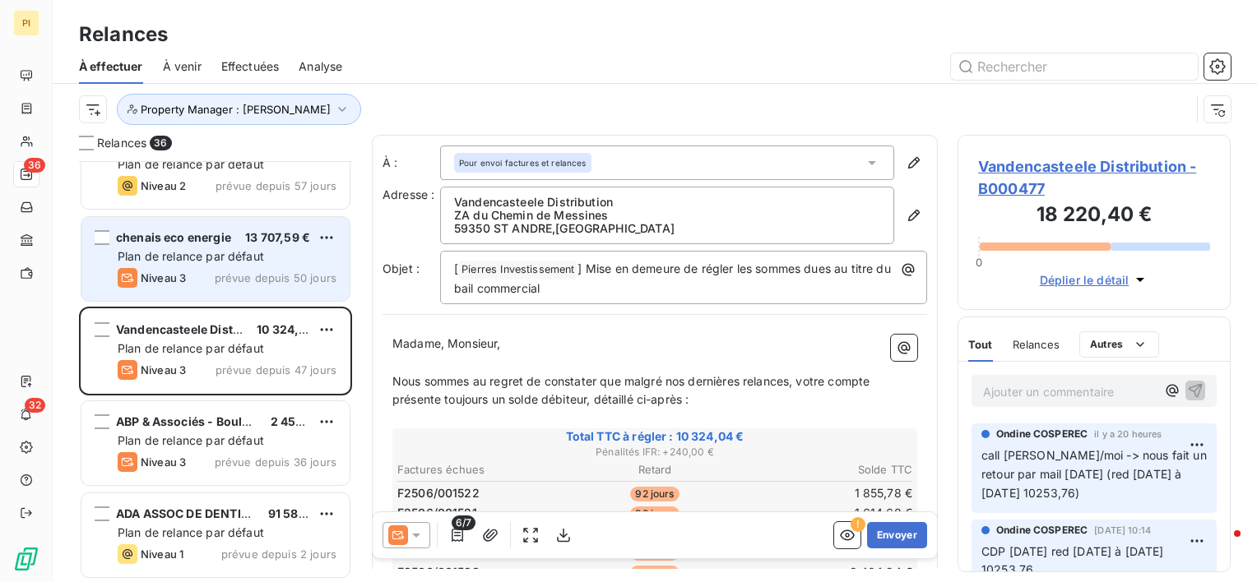
click at [258, 281] on span "prévue depuis 50 jours" at bounding box center [276, 278] width 122 height 13
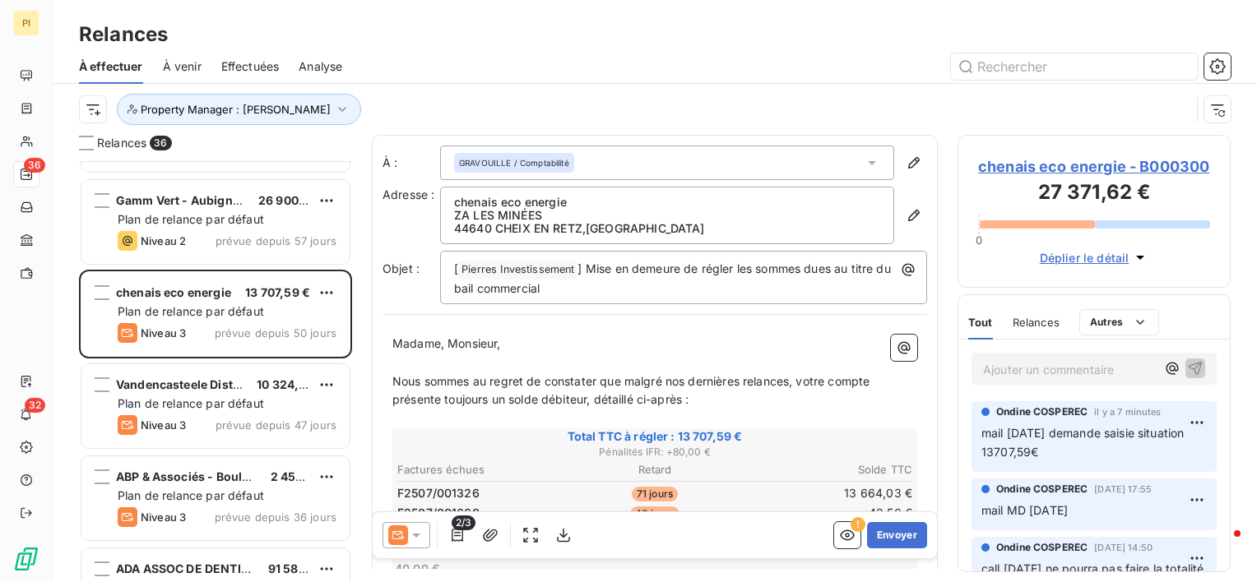
scroll to position [2814, 0]
